Goal: Task Accomplishment & Management: Manage account settings

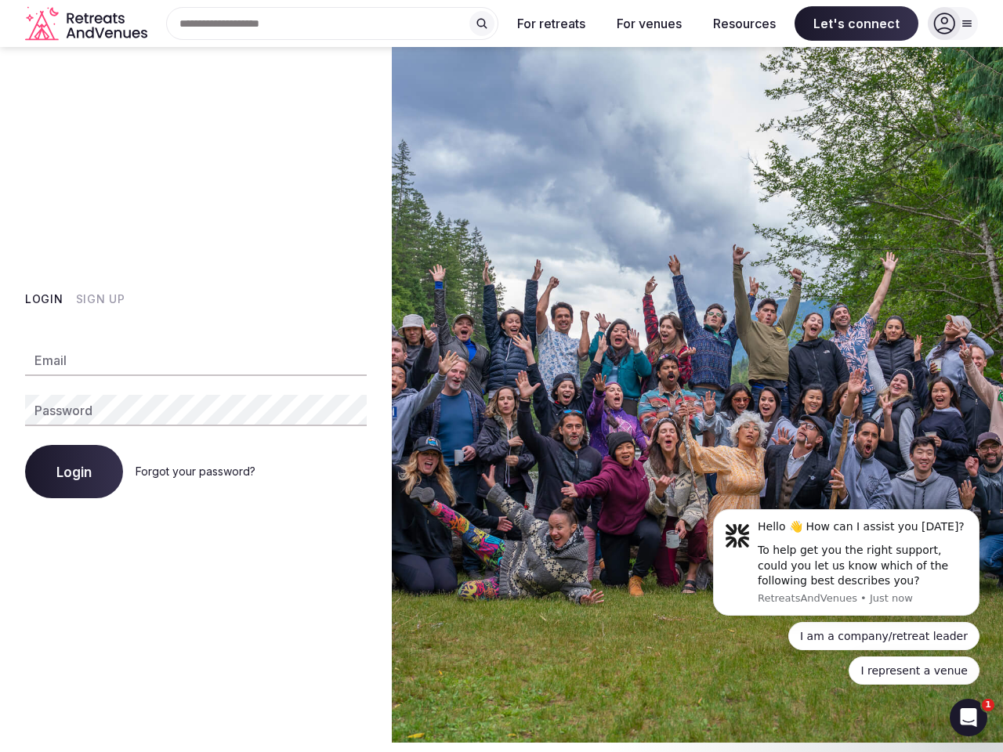
click at [502, 376] on img at bounding box center [697, 395] width 611 height 696
click at [332, 24] on div "Search Popular Destinations [GEOGRAPHIC_DATA], [GEOGRAPHIC_DATA] [GEOGRAPHIC_DA…" at bounding box center [326, 23] width 345 height 33
click at [482, 24] on input "text" at bounding box center [332, 23] width 332 height 33
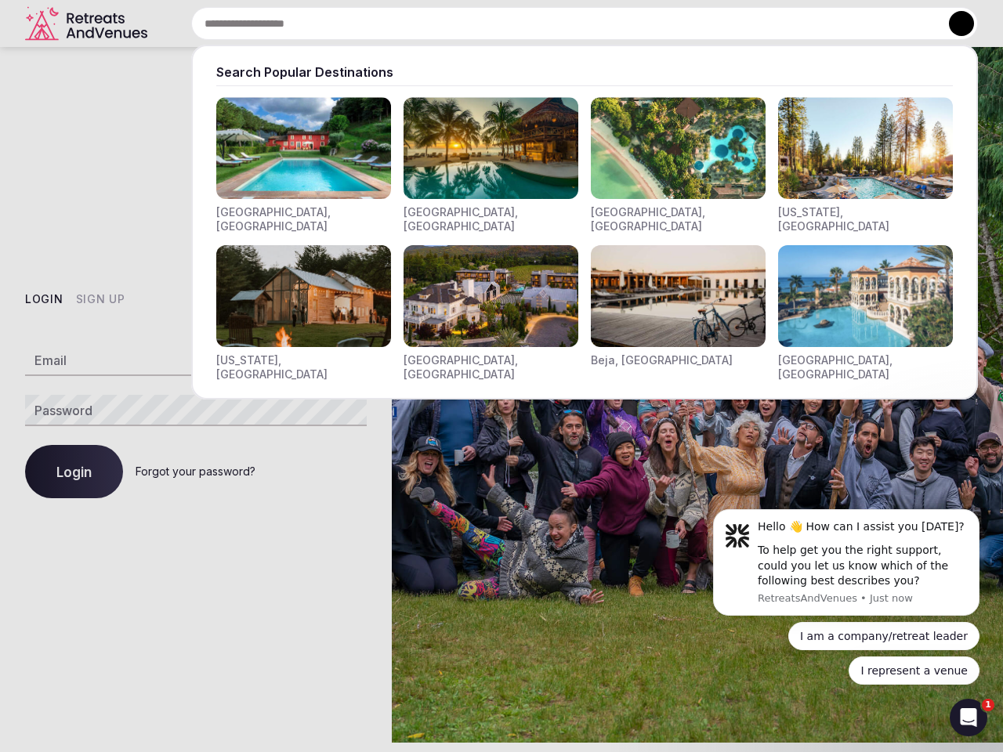
click at [552, 24] on input "text" at bounding box center [584, 23] width 787 height 33
click at [649, 24] on input "text" at bounding box center [584, 23] width 787 height 33
click at [745, 24] on input "text" at bounding box center [584, 23] width 787 height 33
click at [857, 24] on input "text" at bounding box center [584, 23] width 787 height 33
click at [953, 24] on button at bounding box center [961, 23] width 25 height 25
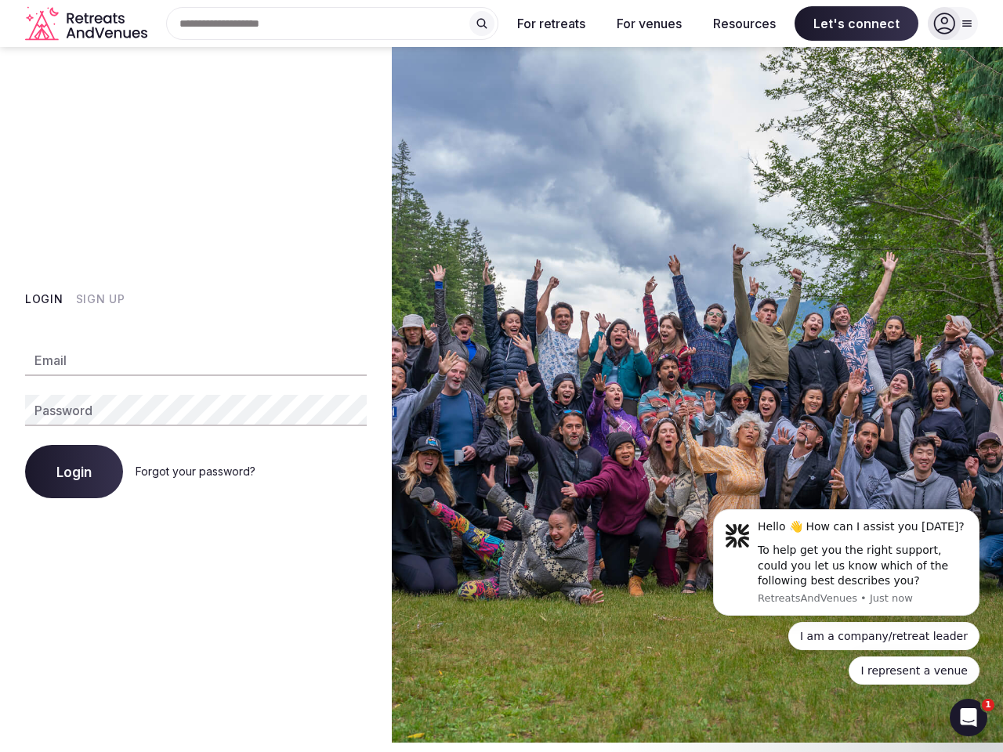
click at [44, 299] on button "Login" at bounding box center [44, 300] width 38 height 16
click at [100, 299] on button "Sign Up" at bounding box center [100, 300] width 49 height 16
